Goal: Task Accomplishment & Management: Use online tool/utility

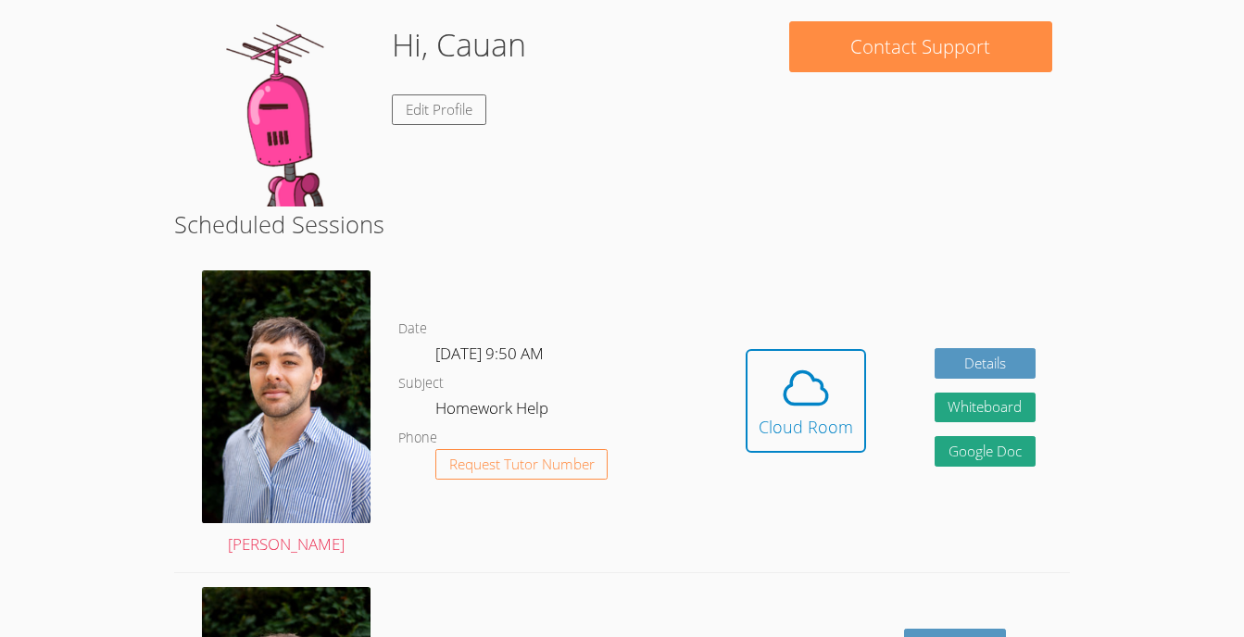
scroll to position [216, 0]
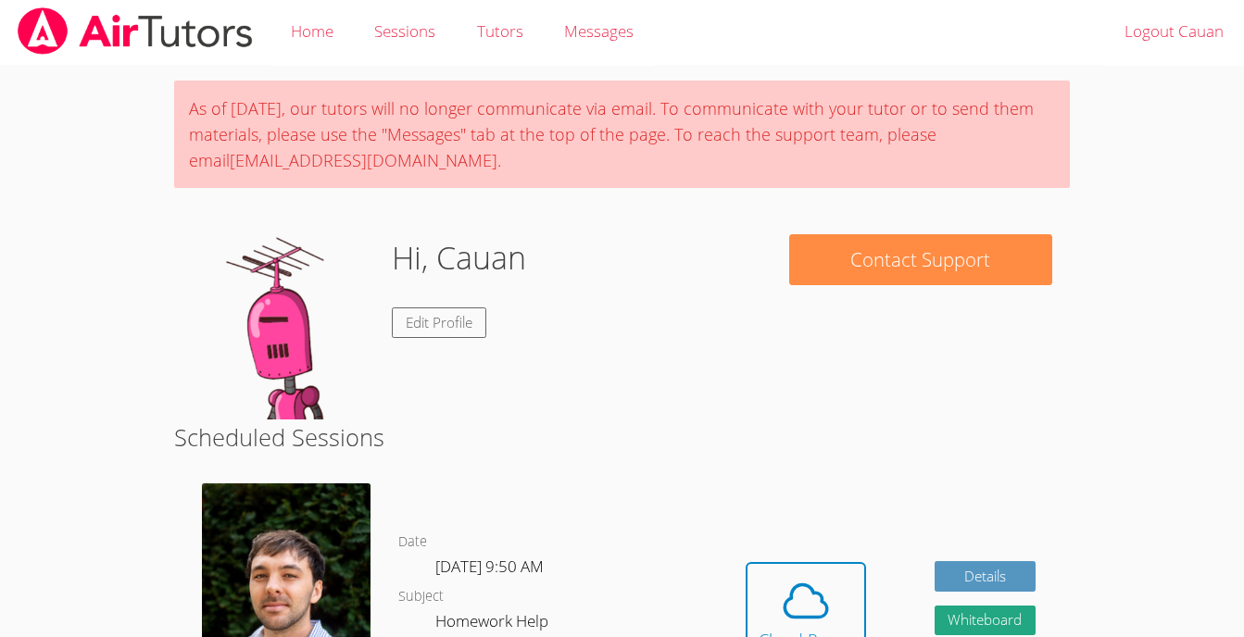
scroll to position [0, 0]
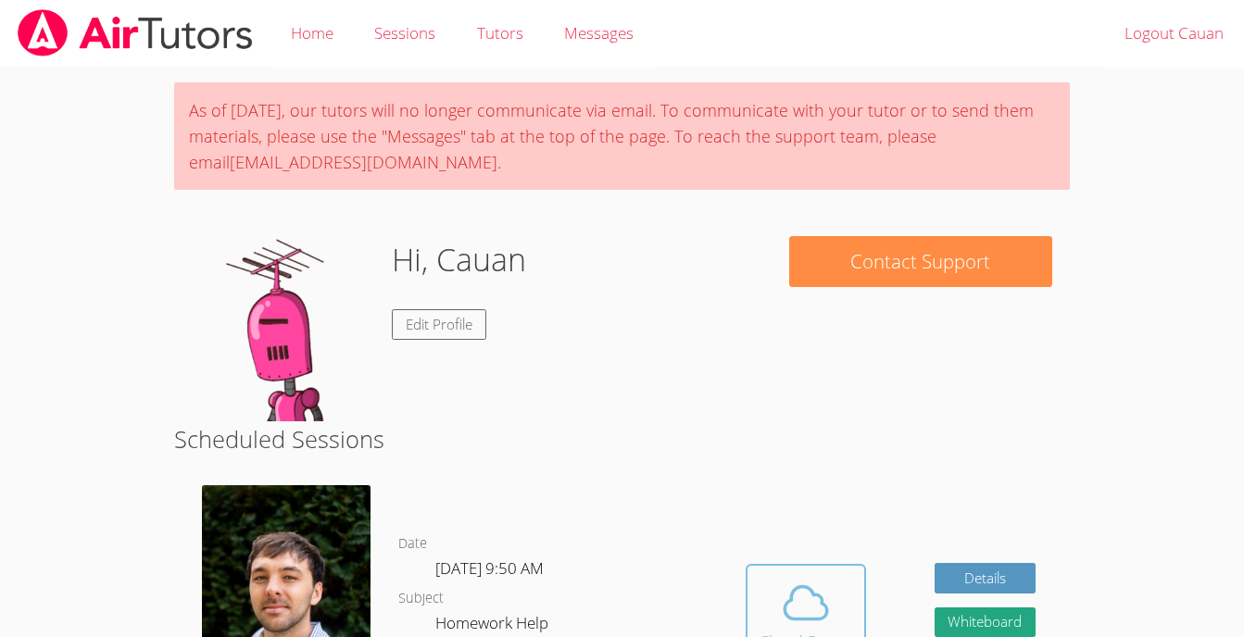
click at [780, 598] on icon at bounding box center [806, 603] width 52 height 52
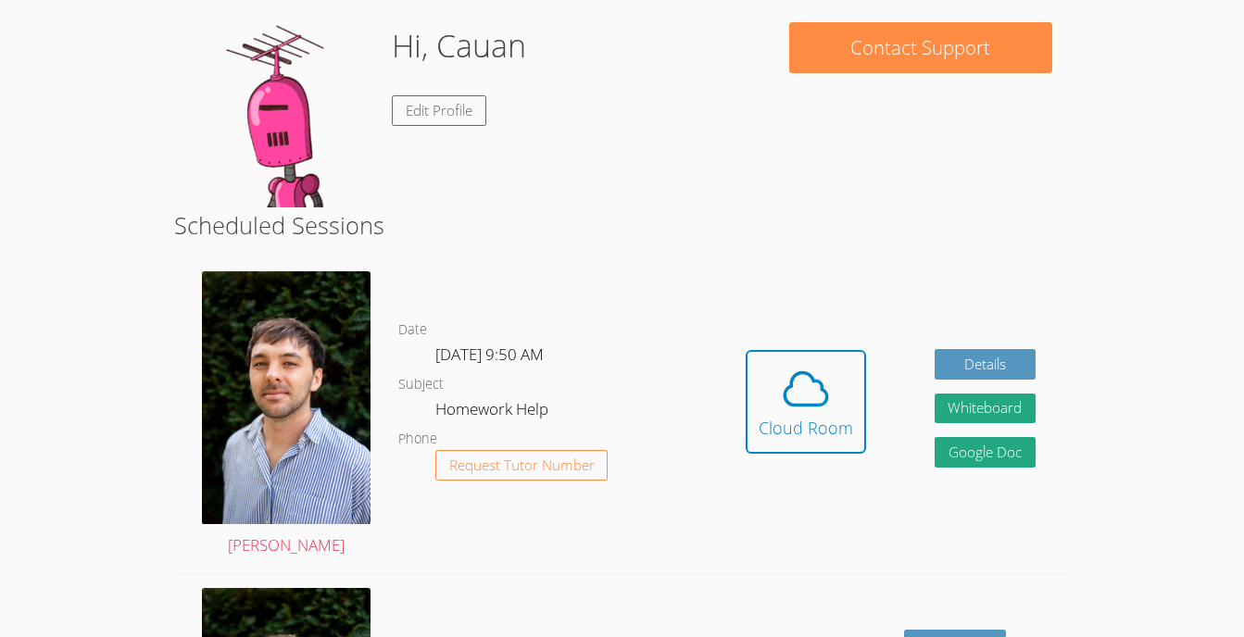
scroll to position [228, 0]
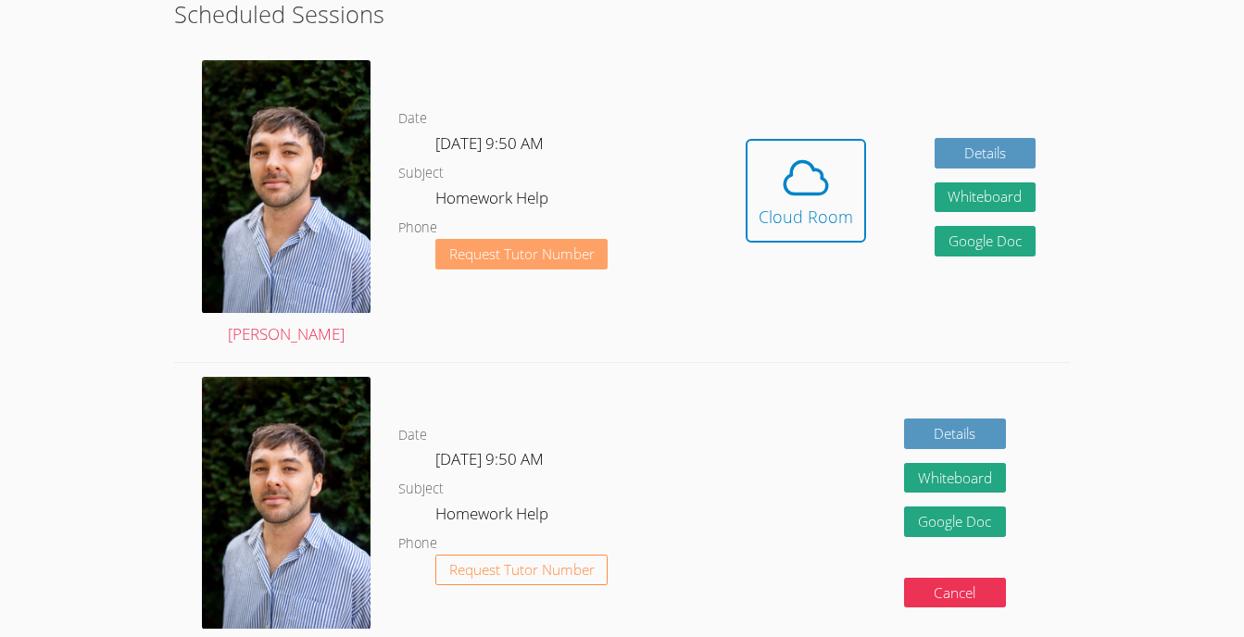
scroll to position [426, 0]
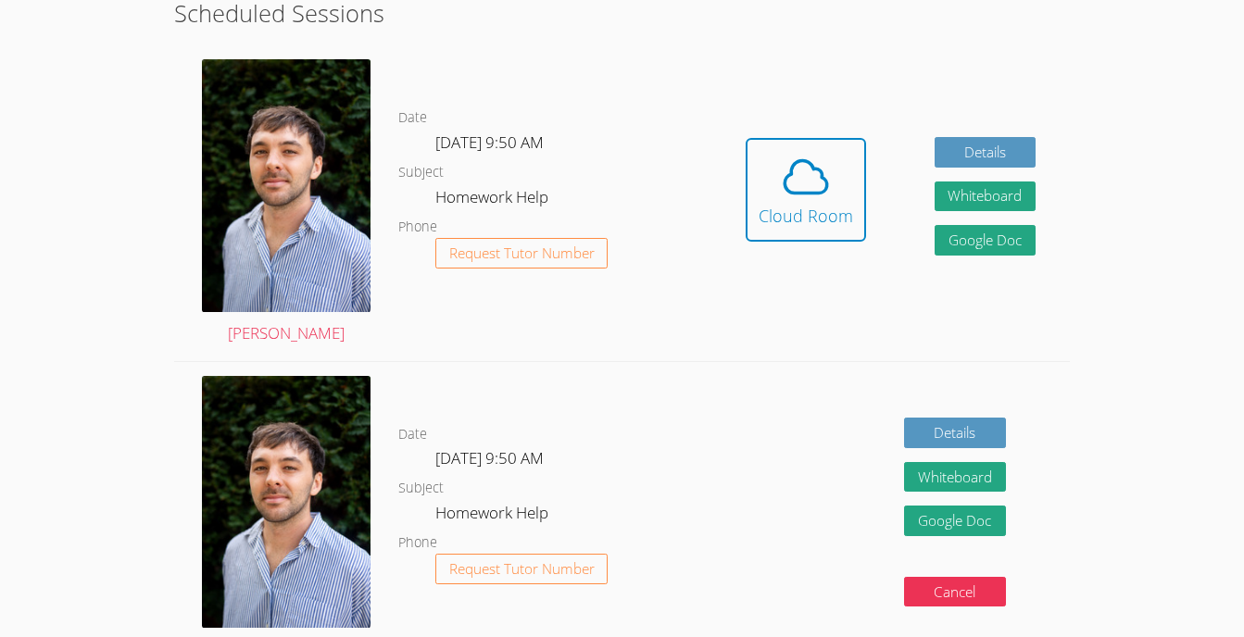
drag, startPoint x: 470, startPoint y: 425, endPoint x: 457, endPoint y: 394, distance: 33.2
click at [457, 394] on div "Date Thu Sep 18, 9:50 AM Subject Homework Help Phone Request Tutor Number" at bounding box center [554, 519] width 313 height 315
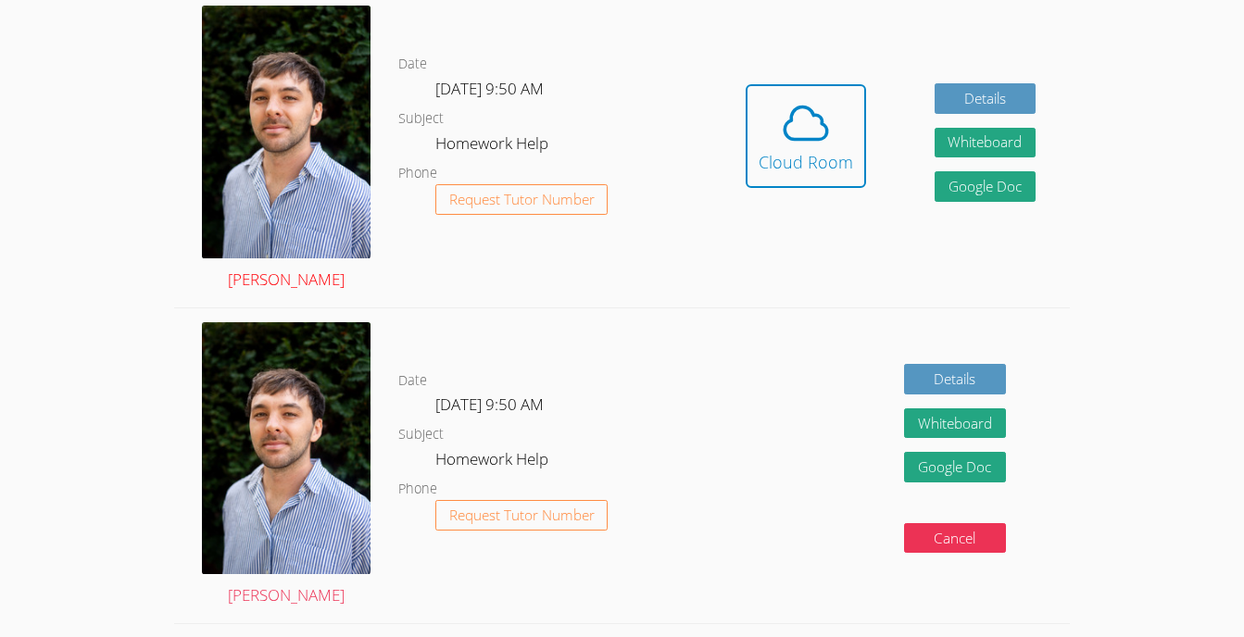
scroll to position [481, 0]
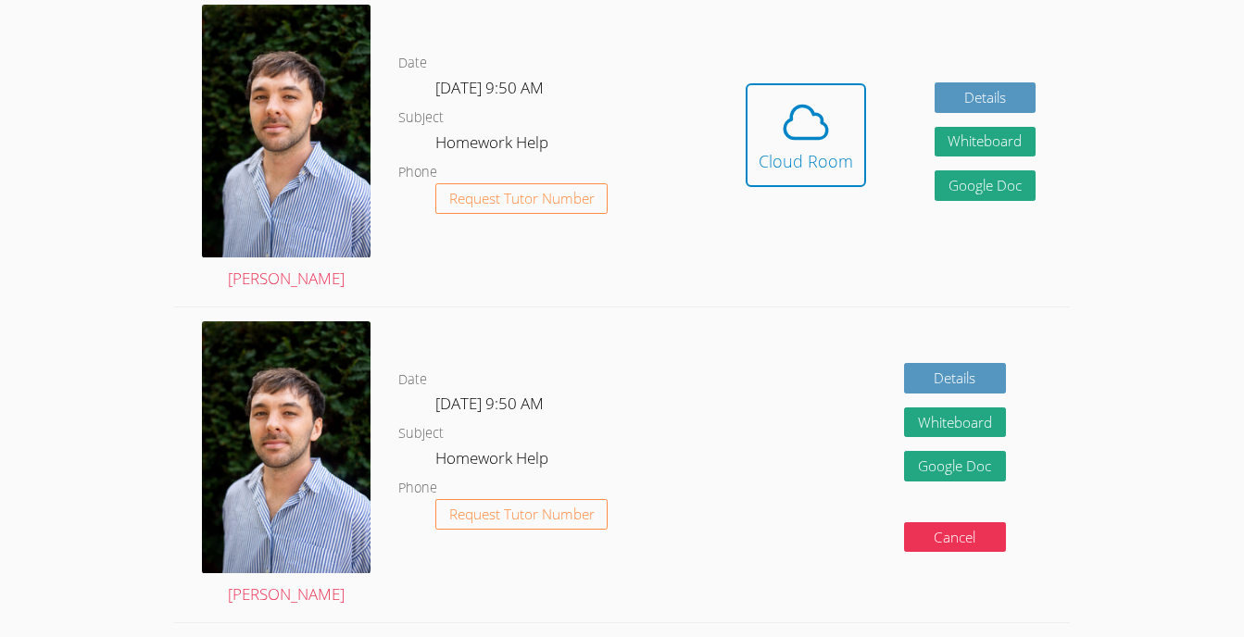
click at [813, 418] on div "Details Whiteboard Hidden Google Doc Cancel" at bounding box center [890, 464] width 358 height 315
click at [870, 463] on div "Details Whiteboard Hidden Google Doc Cancel" at bounding box center [890, 464] width 358 height 315
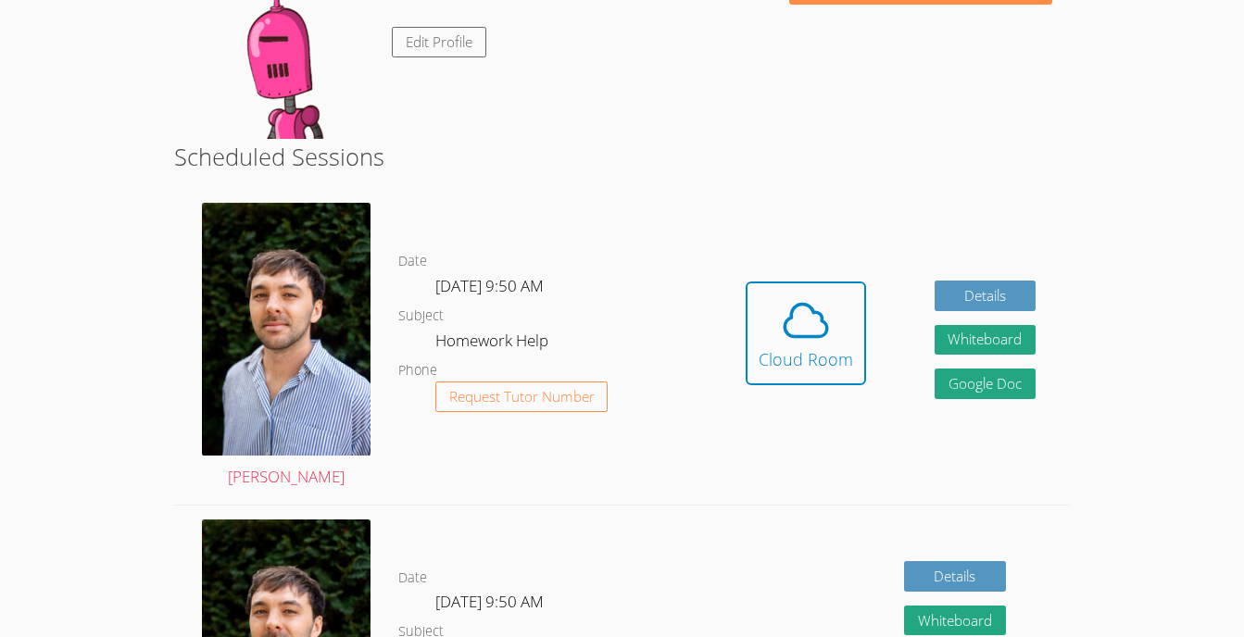
scroll to position [282, 0]
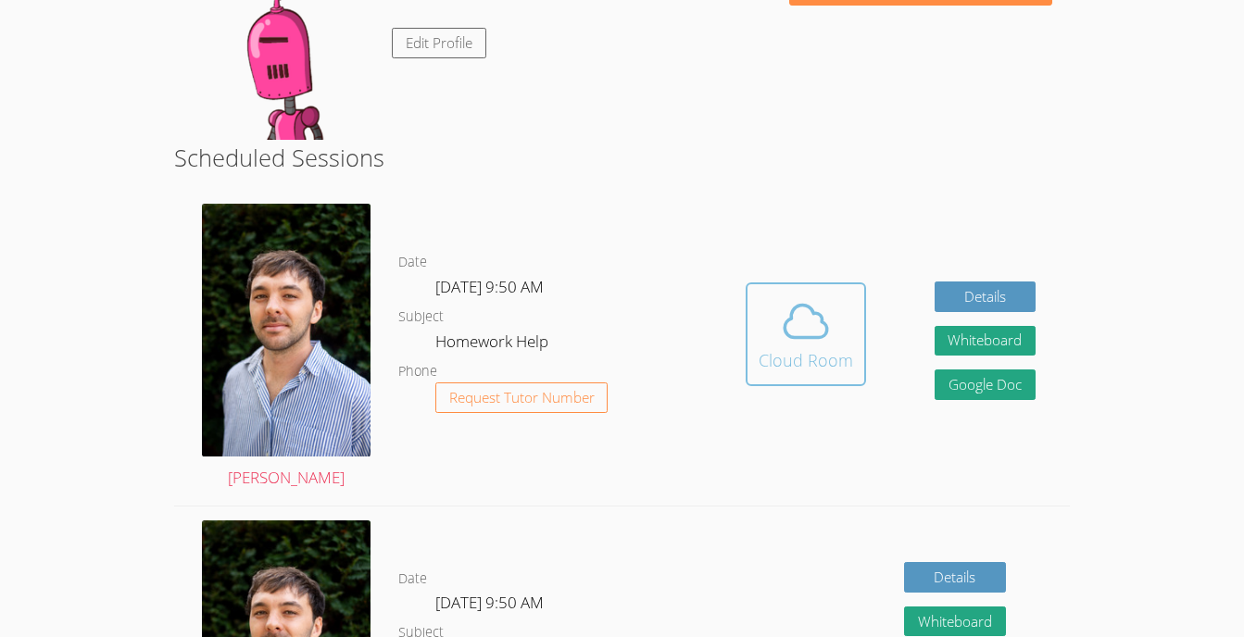
click at [823, 344] on icon at bounding box center [806, 321] width 52 height 52
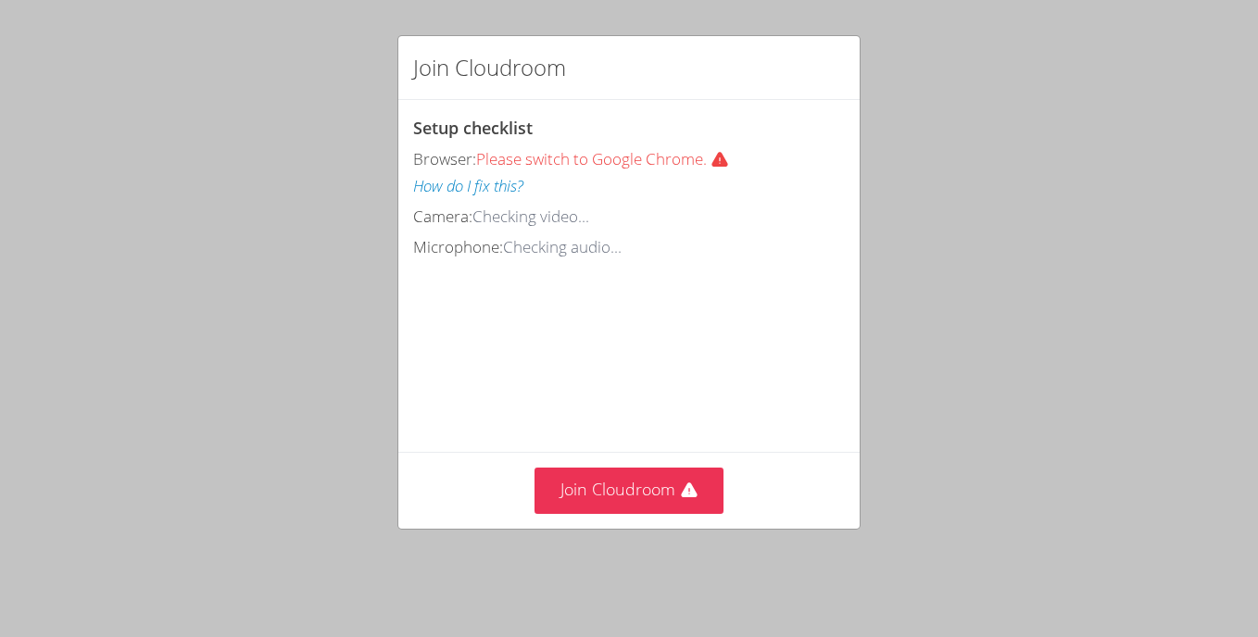
scroll to position [73, 0]
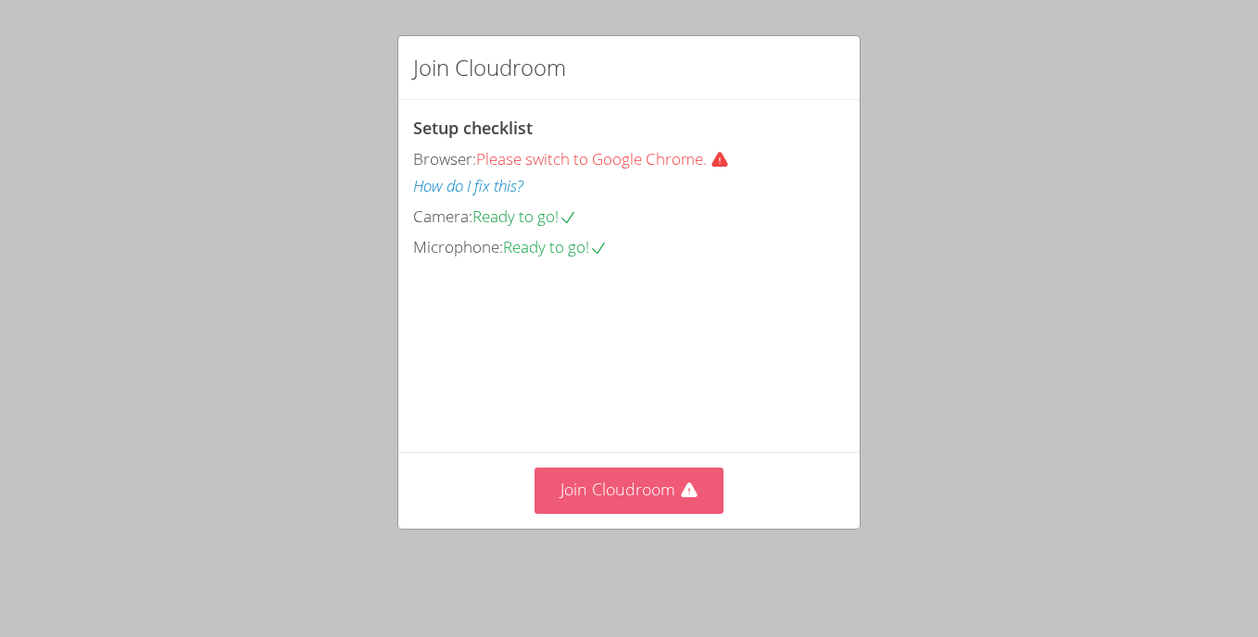
click at [606, 513] on button "Join Cloudroom" at bounding box center [629, 490] width 190 height 45
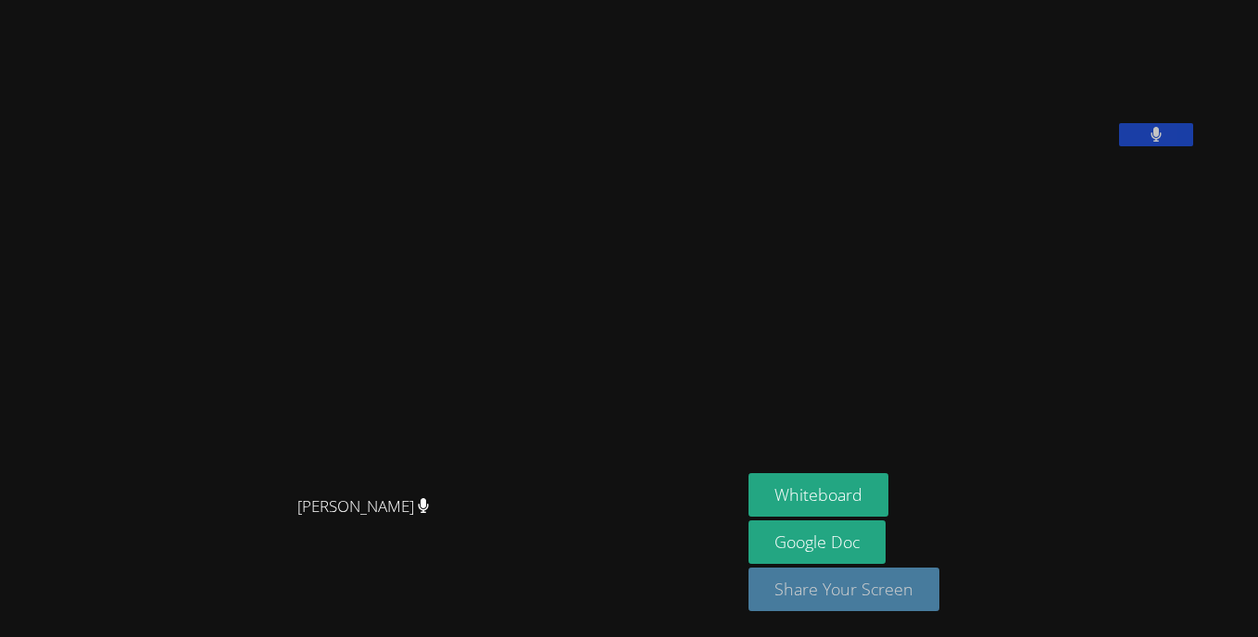
click at [828, 602] on button "Share Your Screen" at bounding box center [843, 590] width 191 height 44
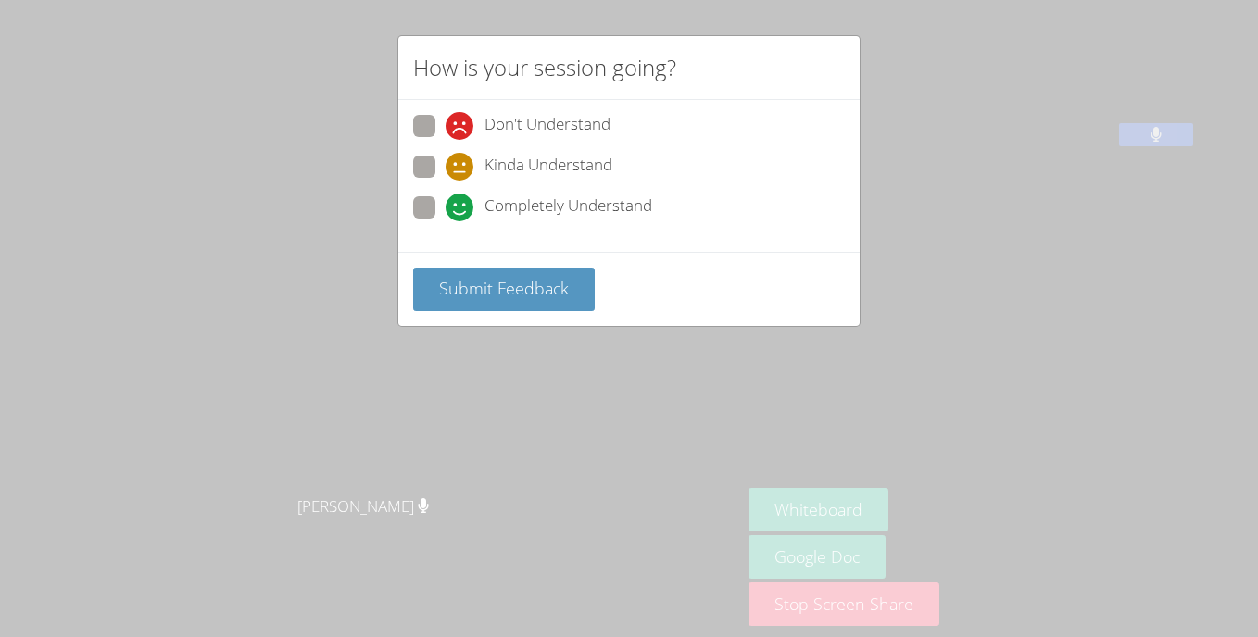
click at [579, 207] on span "Completely Understand" at bounding box center [568, 208] width 168 height 28
click at [461, 207] on input "Completely Understand" at bounding box center [453, 204] width 16 height 16
radio input "true"
click at [463, 282] on span "Submit Feedback" at bounding box center [504, 288] width 130 height 22
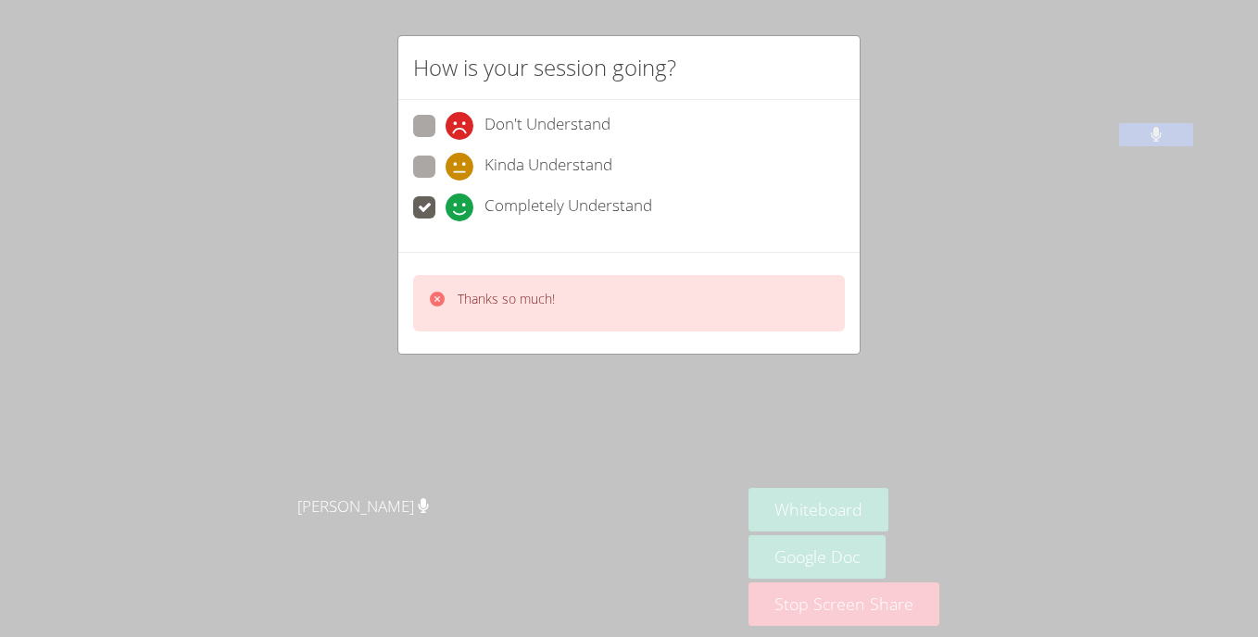
click at [180, 302] on div "How is your session going? Don't Understand Kinda Understand Completely Underst…" at bounding box center [629, 318] width 1258 height 637
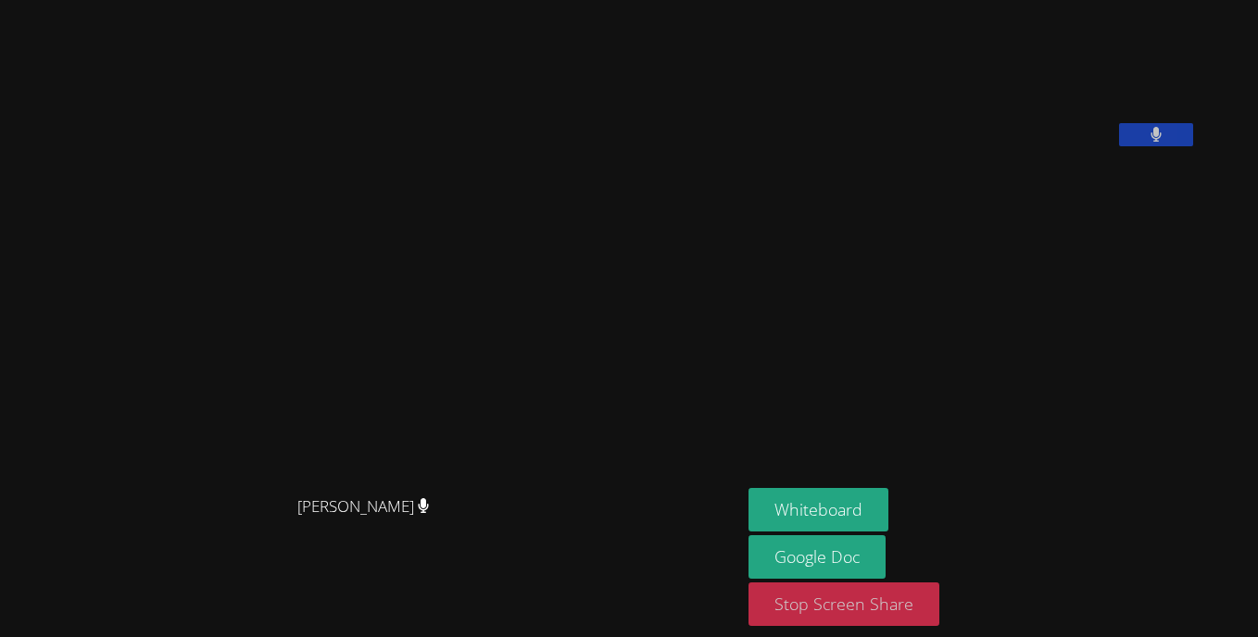
click at [838, 616] on button "Stop Screen Share" at bounding box center [843, 604] width 191 height 44
